Goal: Book appointment/travel/reservation

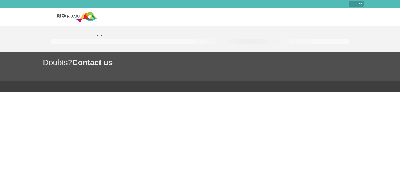
select select
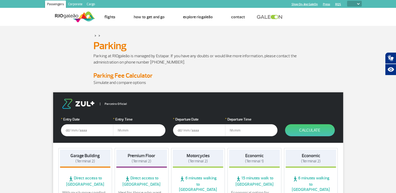
click at [88, 133] on input "text" at bounding box center [87, 130] width 52 height 12
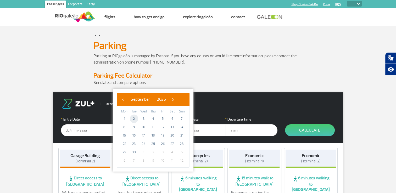
click at [135, 118] on span "2" at bounding box center [134, 119] width 8 height 8
type input "[DATE]"
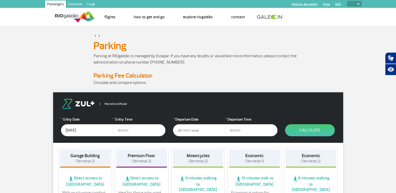
click at [147, 132] on input "text" at bounding box center [139, 130] width 52 height 12
type input "05:30"
click at [188, 130] on input "text" at bounding box center [199, 130] width 52 height 12
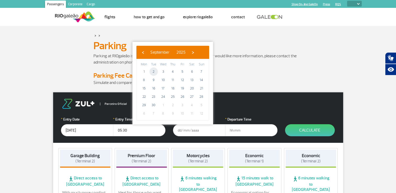
click at [152, 73] on span "2" at bounding box center [153, 72] width 8 height 8
type input "[DATE]"
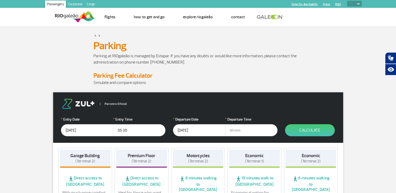
click at [252, 130] on input "text" at bounding box center [251, 130] width 52 height 12
type input "7"
type input "07:55"
click at [303, 133] on button "Calculate" at bounding box center [310, 130] width 50 height 12
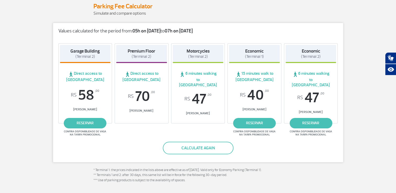
scroll to position [71, 0]
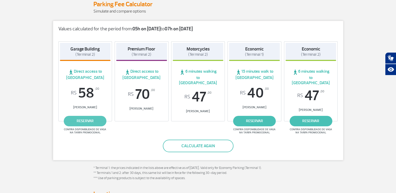
click at [99, 116] on link "reservar" at bounding box center [85, 121] width 43 height 10
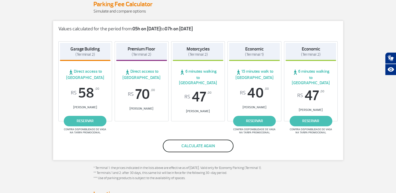
click at [190, 140] on button "Calculate again" at bounding box center [198, 146] width 71 height 13
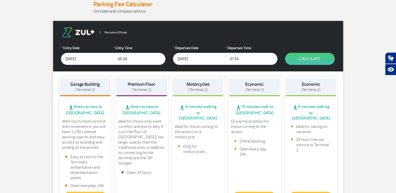
click at [208, 56] on input "[DATE]" at bounding box center [199, 59] width 52 height 12
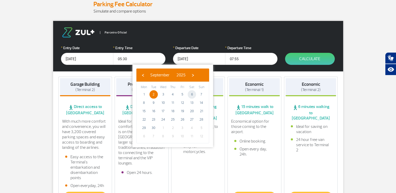
click at [193, 94] on span "6" at bounding box center [192, 94] width 8 height 8
type input "[DATE]"
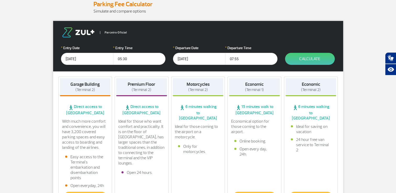
click at [248, 59] on input "07:55" at bounding box center [251, 59] width 52 height 12
drag, startPoint x: 248, startPoint y: 59, endPoint x: 226, endPoint y: 60, distance: 22.0
click at [226, 60] on input "07:55" at bounding box center [251, 59] width 52 height 12
type input "15:00"
click at [310, 57] on button "Calculate" at bounding box center [310, 59] width 50 height 12
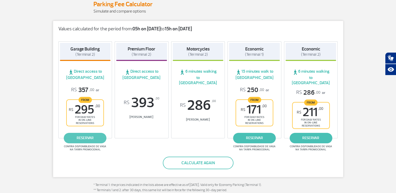
click at [97, 133] on link "reservar" at bounding box center [85, 138] width 43 height 10
